Goal: Use online tool/utility: Utilize a website feature to perform a specific function

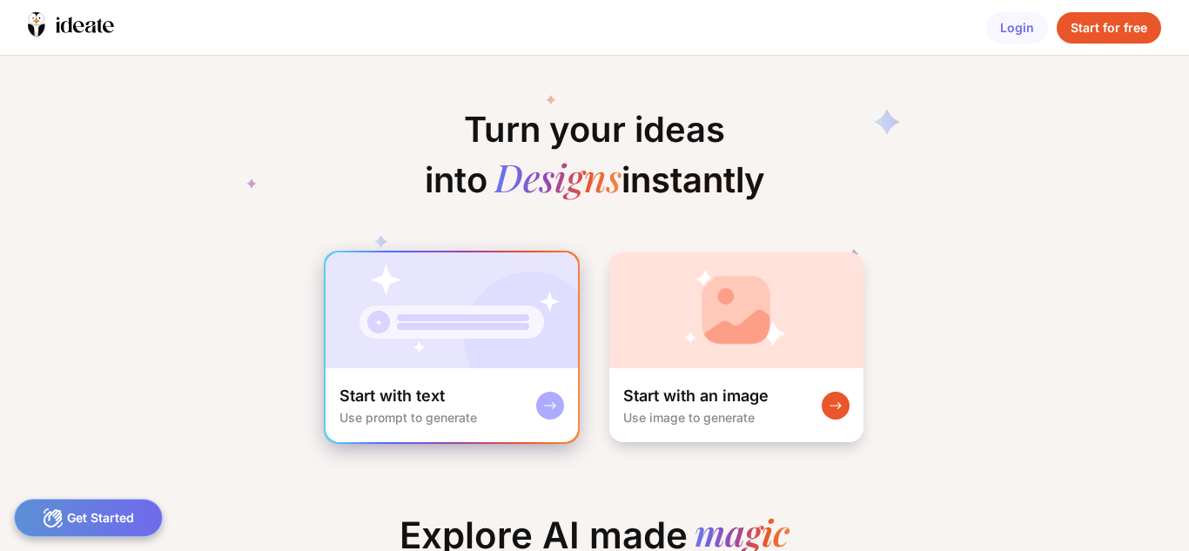
click at [410, 343] on img at bounding box center [452, 310] width 252 height 116
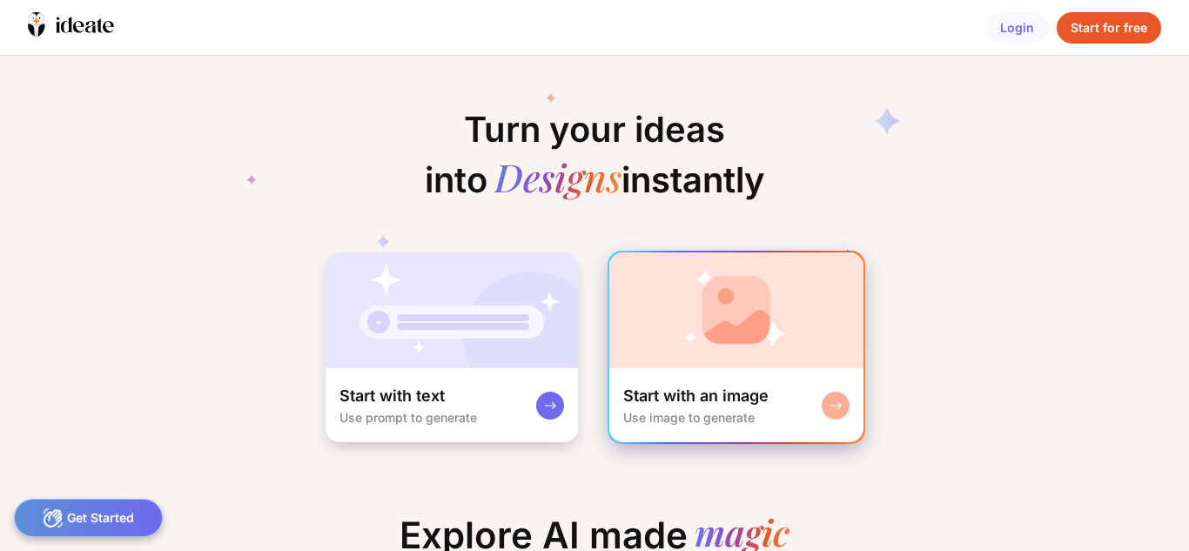
click at [756, 274] on img at bounding box center [736, 310] width 254 height 116
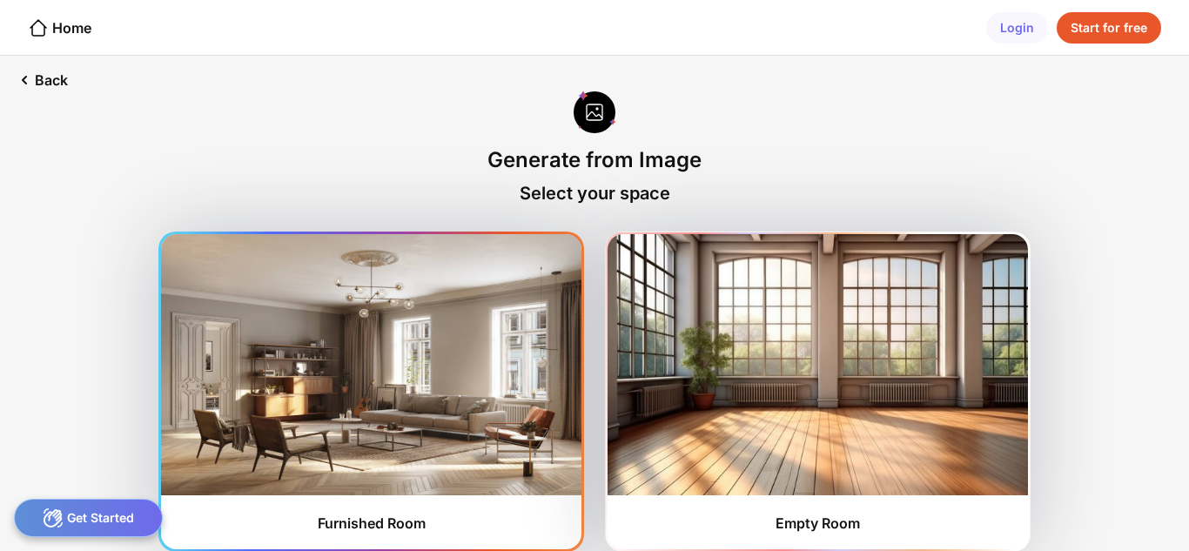
click at [471, 427] on img at bounding box center [371, 364] width 420 height 261
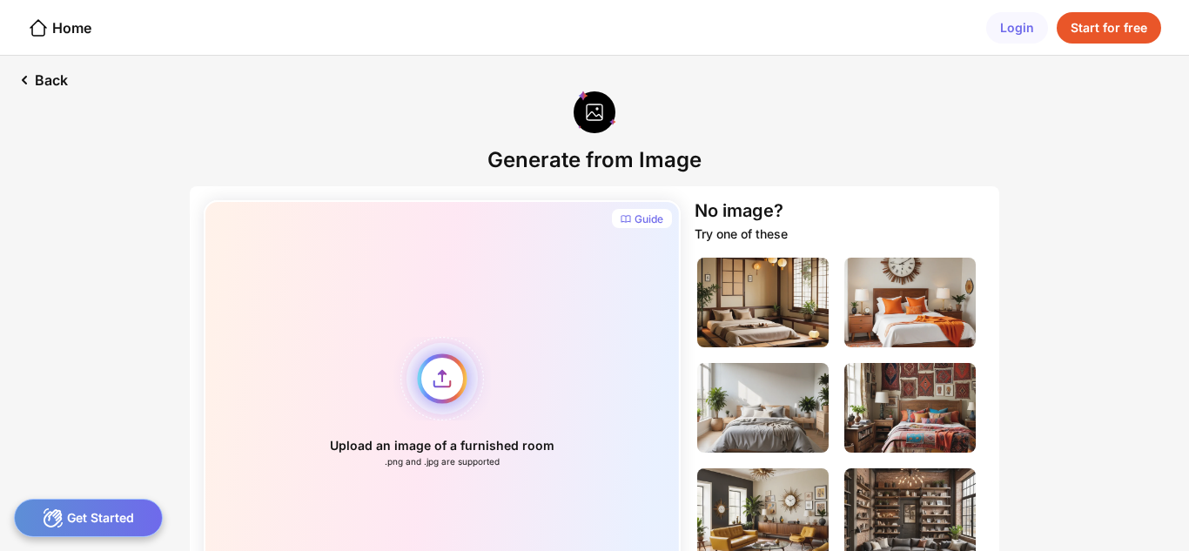
click at [437, 386] on div "Upload an image of a furnished room .png and .jpg are supported" at bounding box center [442, 402] width 477 height 404
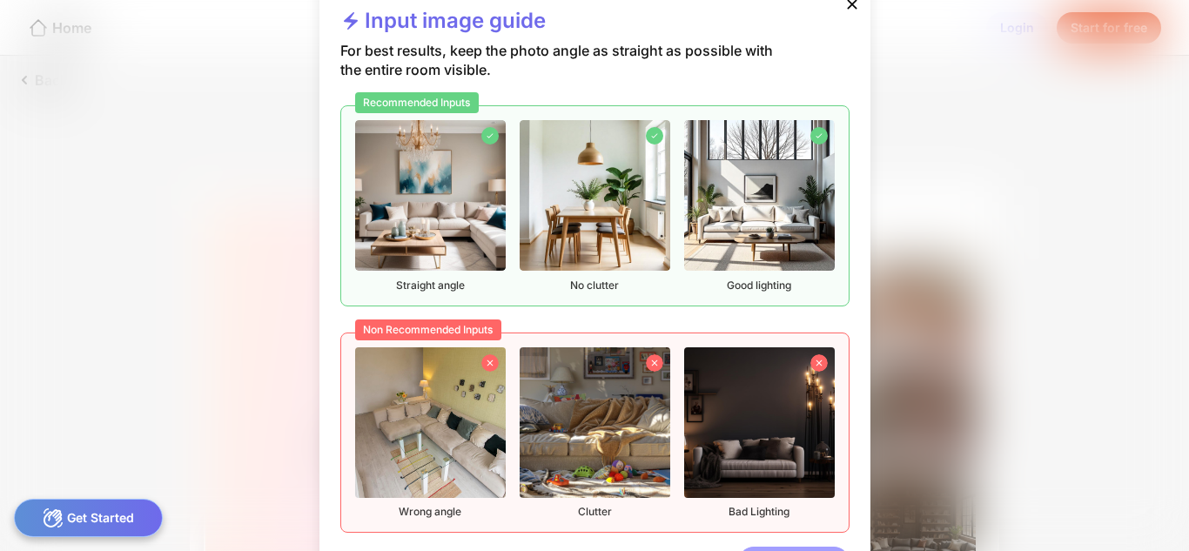
click at [800, 548] on div "Okay, got it" at bounding box center [793, 562] width 111 height 31
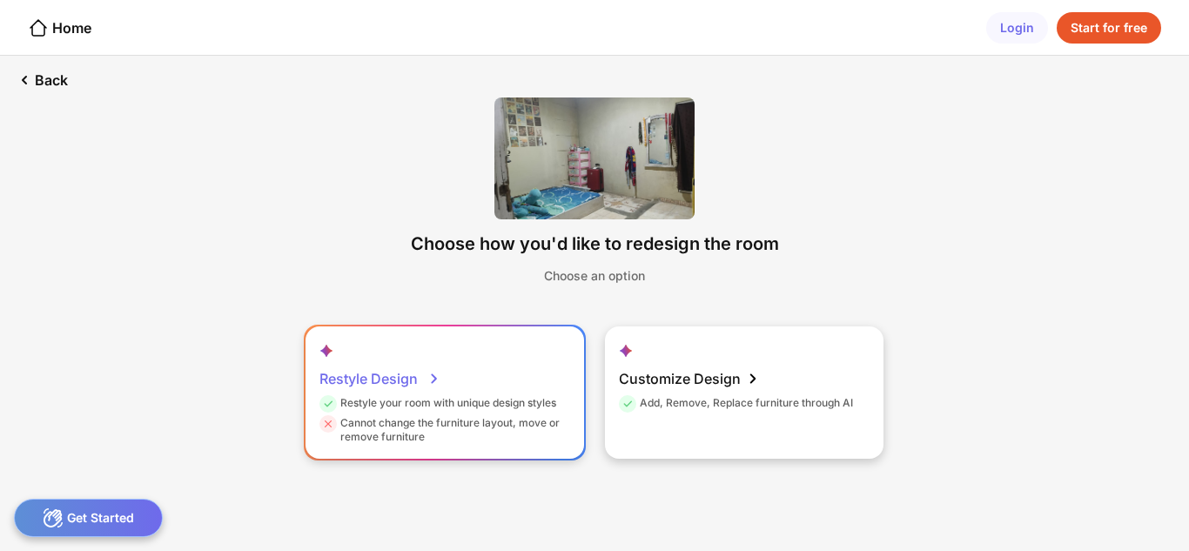
click at [397, 393] on div "Restyle Design" at bounding box center [379, 378] width 121 height 35
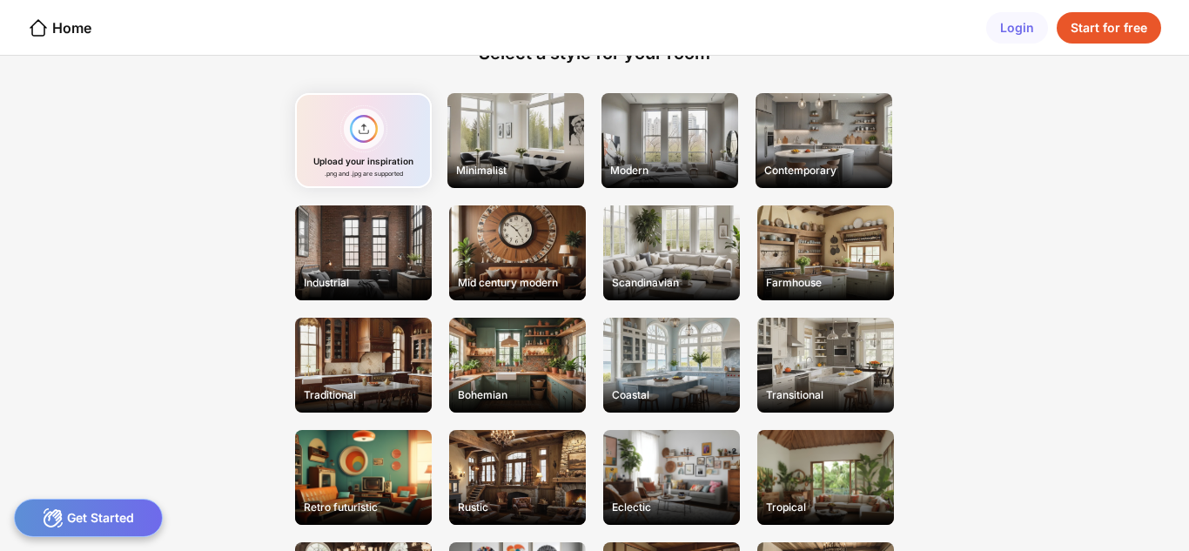
scroll to position [50, 0]
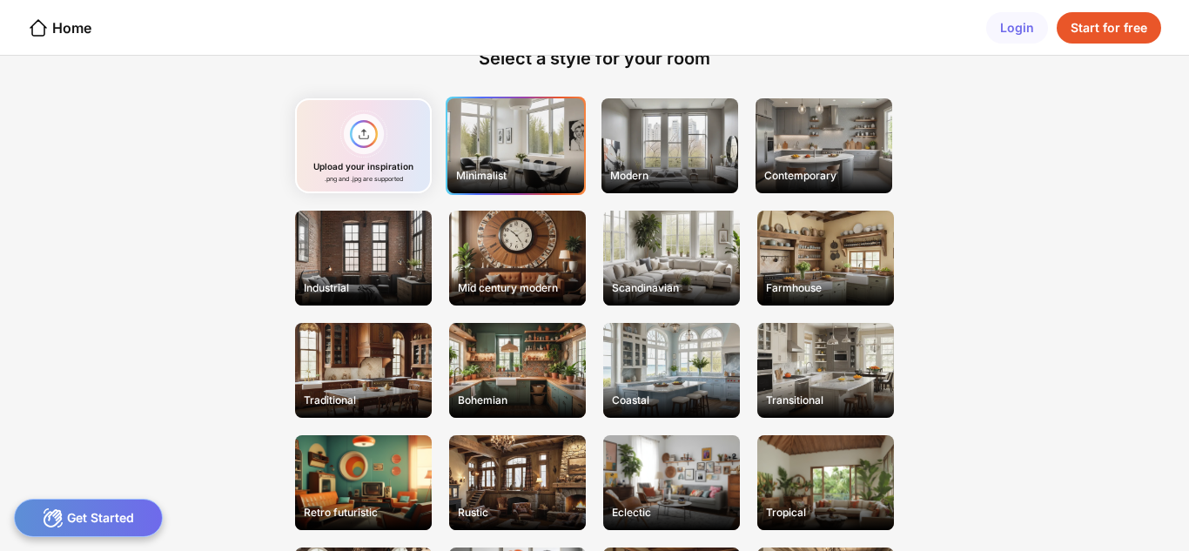
click at [495, 164] on div "Minimalist" at bounding box center [515, 175] width 133 height 27
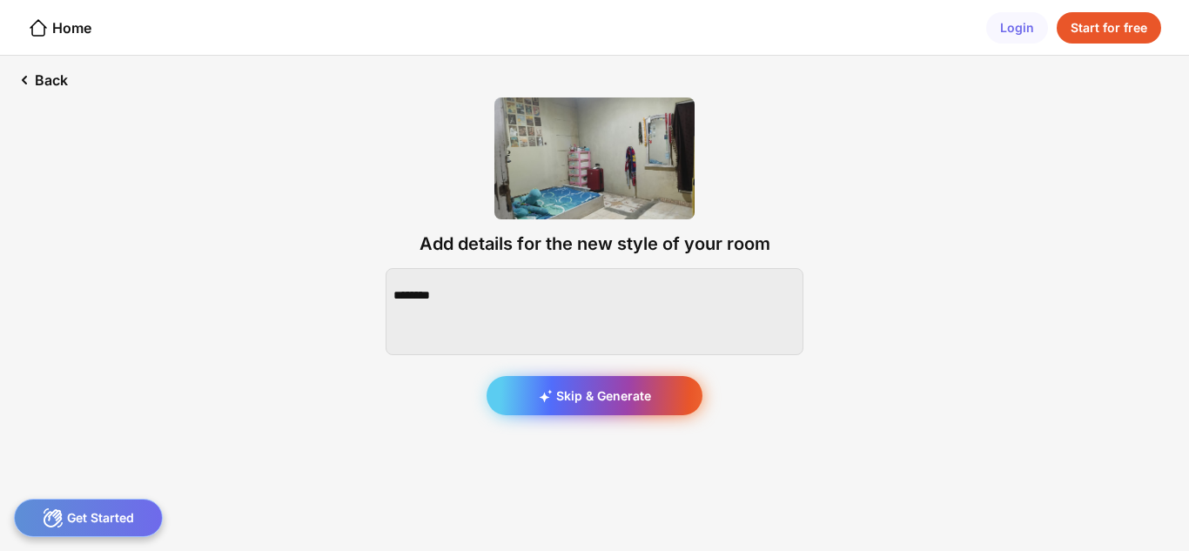
click at [596, 396] on div "Skip & Generate" at bounding box center [595, 395] width 216 height 39
